Goal: Task Accomplishment & Management: Manage account settings

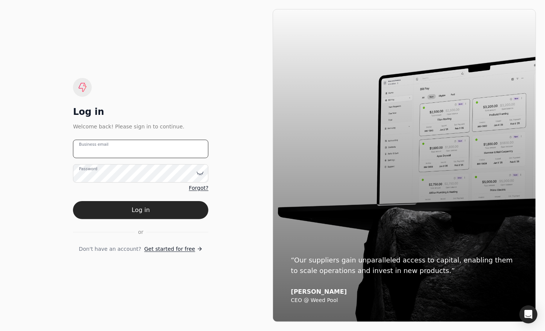
drag, startPoint x: 0, startPoint y: 0, endPoint x: 143, endPoint y: 153, distance: 209.8
click at [143, 153] on email "Business email" at bounding box center [140, 149] width 135 height 18
type email "[EMAIL_ADDRESS][DOMAIN_NAME]"
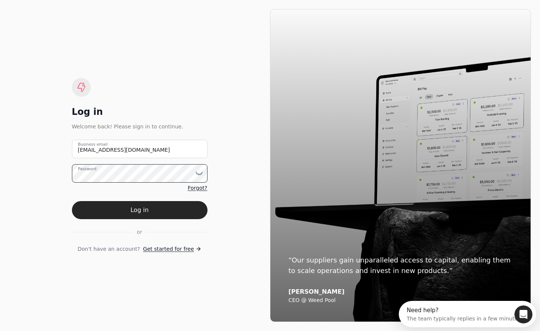
click at [72, 201] on button "Log in" at bounding box center [139, 210] width 135 height 18
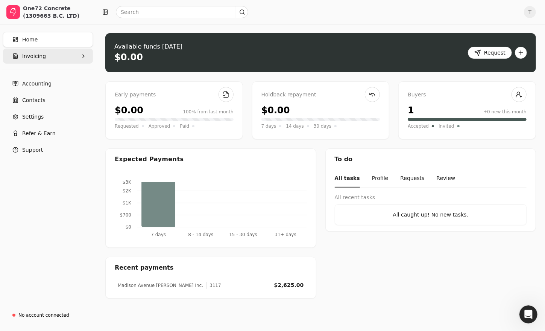
click at [53, 58] on button "Invoicing" at bounding box center [48, 56] width 90 height 15
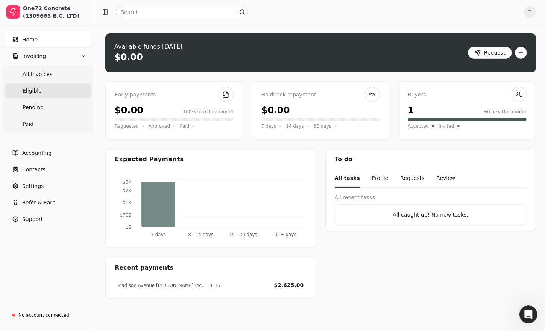
click at [36, 92] on span "Eligible" at bounding box center [32, 91] width 19 height 8
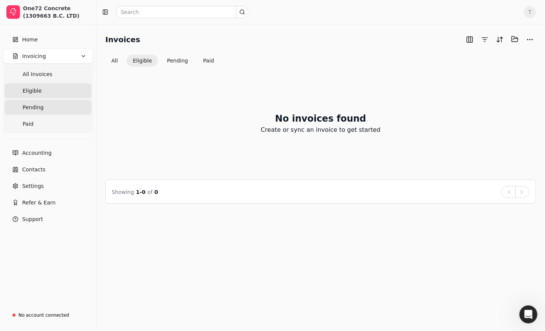
click at [37, 107] on span "Pending" at bounding box center [33, 108] width 21 height 8
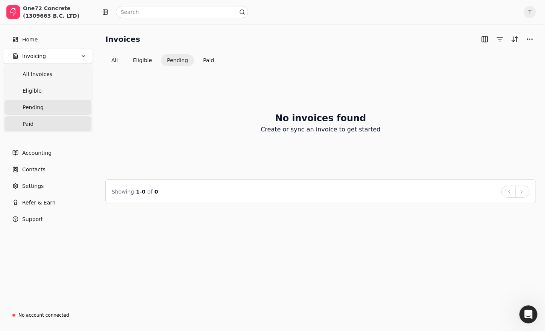
click at [30, 121] on span "Paid" at bounding box center [28, 124] width 11 height 8
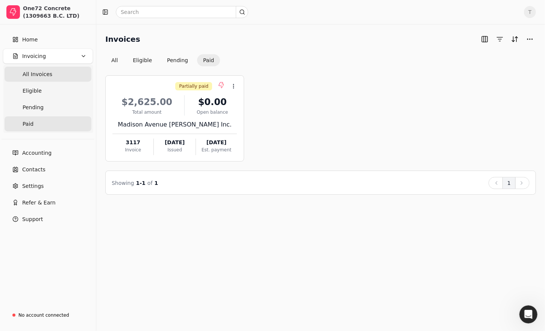
click at [36, 75] on span "All Invoices" at bounding box center [38, 74] width 30 height 8
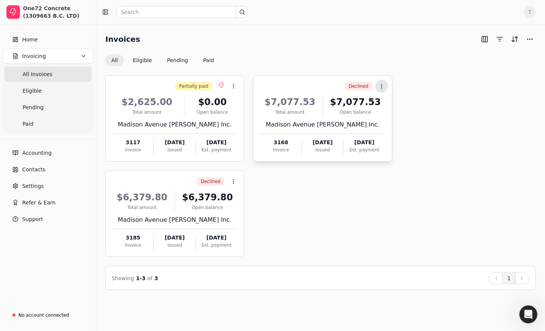
click at [384, 85] on icon at bounding box center [382, 86] width 6 height 6
click at [384, 107] on li "Open" at bounding box center [418, 105] width 93 height 14
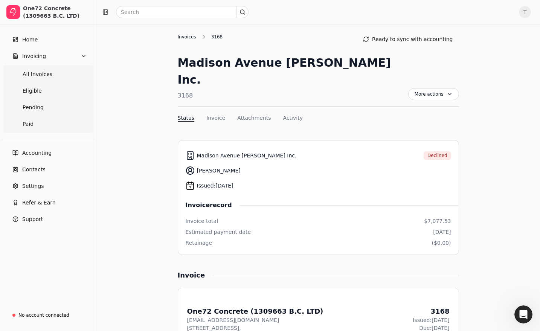
click at [185, 37] on div "Invoices" at bounding box center [189, 36] width 22 height 7
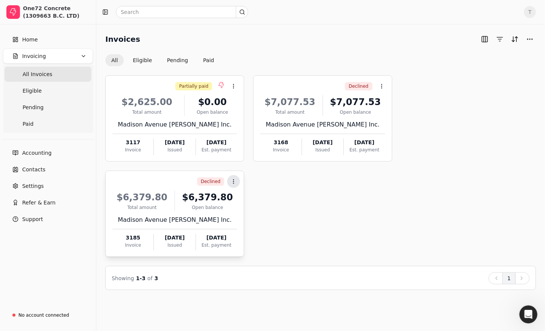
click at [234, 178] on icon at bounding box center [234, 181] width 6 height 6
click at [242, 201] on span "Open" at bounding box center [246, 200] width 14 height 8
click at [530, 12] on span "T" at bounding box center [530, 12] width 12 height 12
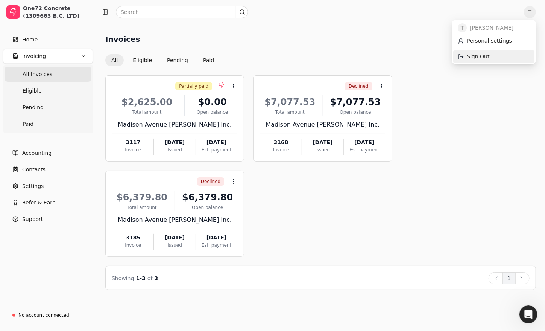
click at [489, 56] on link "Sign Out" at bounding box center [494, 56] width 81 height 12
